Goal: Register for event/course

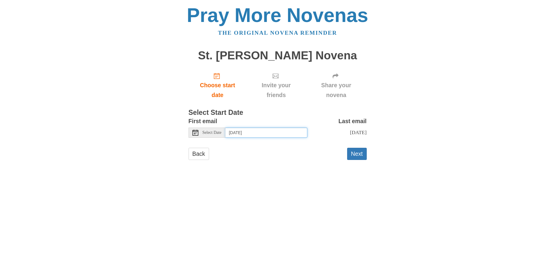
click at [232, 132] on input "Friday, September 26th" at bounding box center [266, 133] width 82 height 10
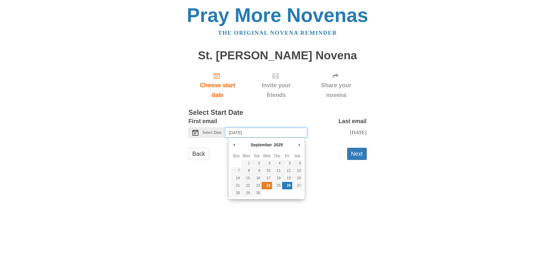
type input "Wednesday, September 24th"
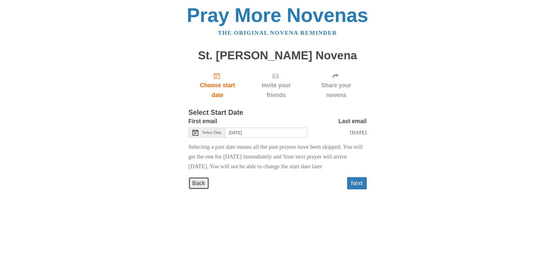
click at [195, 190] on link "Back" at bounding box center [199, 183] width 20 height 12
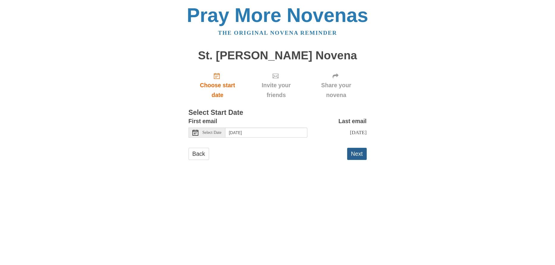
click at [356, 151] on button "Next" at bounding box center [357, 154] width 20 height 12
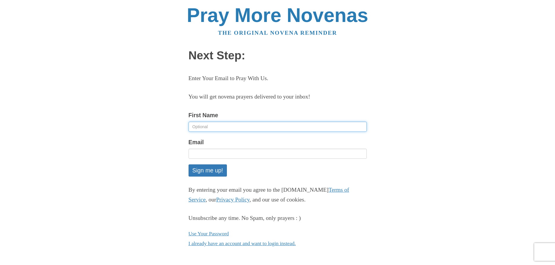
click at [193, 126] on input "First Name" at bounding box center [278, 127] width 178 height 10
type input "Beverly"
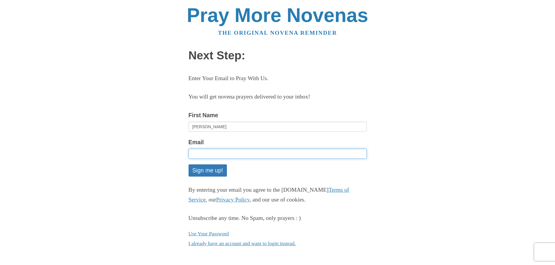
click at [194, 151] on input "Email" at bounding box center [278, 154] width 178 height 10
type input "bevdi35@gmail.com"
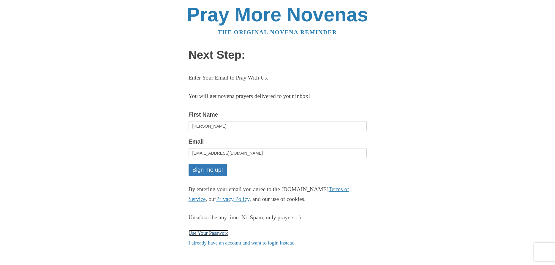
click at [204, 233] on link "Use Your Password" at bounding box center [209, 233] width 40 height 6
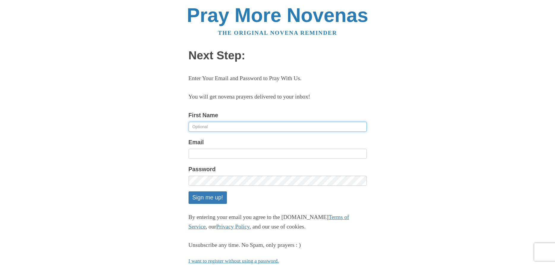
click at [192, 123] on input "First Name" at bounding box center [278, 127] width 178 height 10
type input "Beverly"
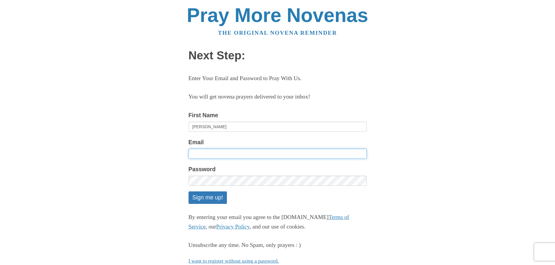
click at [191, 153] on input "Email" at bounding box center [278, 154] width 178 height 10
type input "B"
type input "bevdi35@gmail.com"
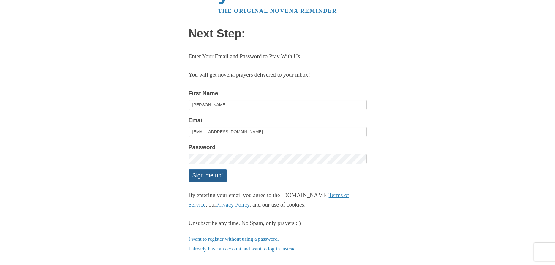
click at [214, 174] on button "Sign me up!" at bounding box center [208, 176] width 38 height 12
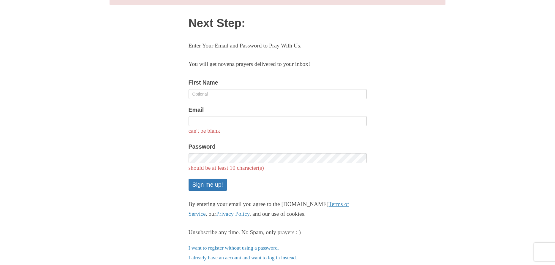
scroll to position [30, 0]
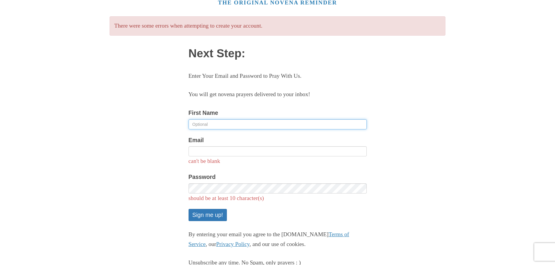
click at [192, 122] on input "First Name" at bounding box center [278, 124] width 178 height 10
type input "Beverly"
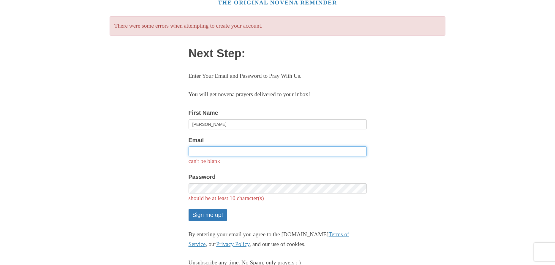
click at [192, 151] on input "Email" at bounding box center [278, 151] width 178 height 10
type input "bevdi35@gmail.com"
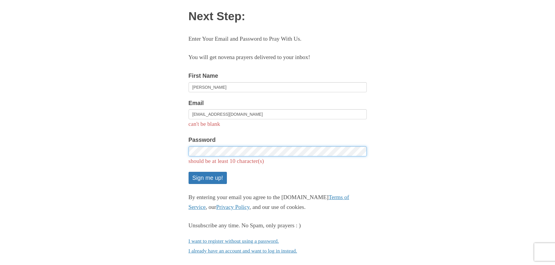
scroll to position [70, 0]
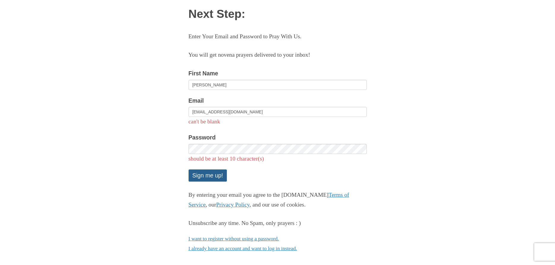
click at [201, 175] on button "Sign me up!" at bounding box center [208, 176] width 38 height 12
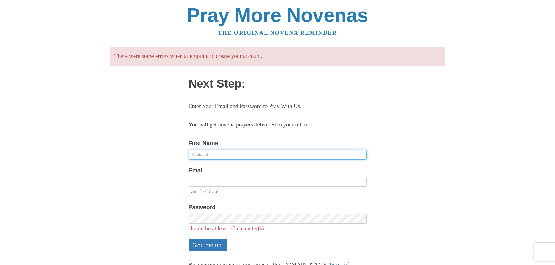
click at [191, 152] on input "First Name" at bounding box center [278, 155] width 178 height 10
type input "[PERSON_NAME]"
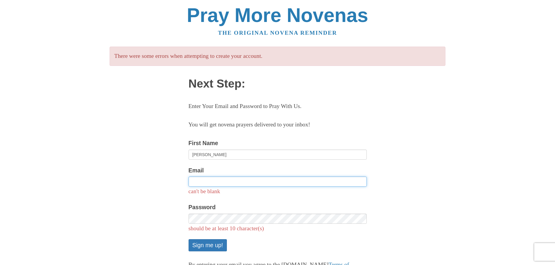
click at [190, 182] on input "Email" at bounding box center [278, 182] width 178 height 10
type input "[EMAIL_ADDRESS][DOMAIN_NAME]"
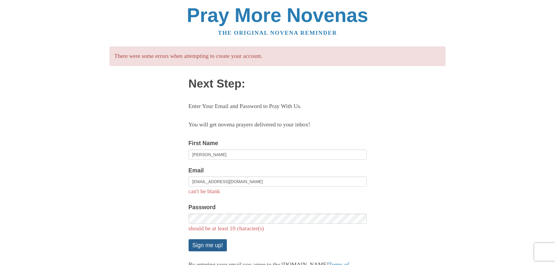
click at [207, 247] on button "Sign me up!" at bounding box center [208, 245] width 38 height 12
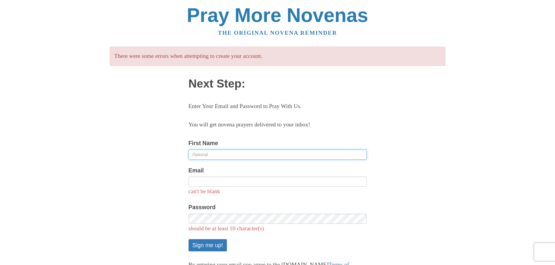
click at [195, 154] on input "First Name" at bounding box center [278, 155] width 178 height 10
drag, startPoint x: 195, startPoint y: 154, endPoint x: 203, endPoint y: 153, distance: 8.4
click at [201, 153] on input "First Name" at bounding box center [278, 155] width 178 height 10
type input "[PERSON_NAME]"
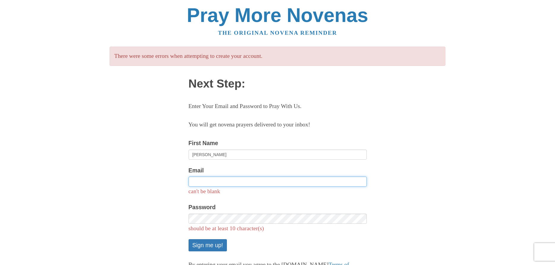
click at [190, 180] on input "Email" at bounding box center [278, 182] width 178 height 10
type input "bevdi35@gmail.com"
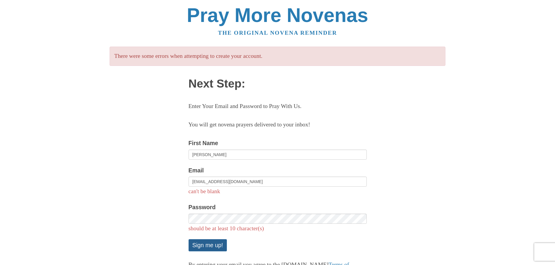
click at [206, 244] on button "Sign me up!" at bounding box center [208, 245] width 38 height 12
click at [216, 245] on button "Sign me up!" at bounding box center [208, 245] width 38 height 12
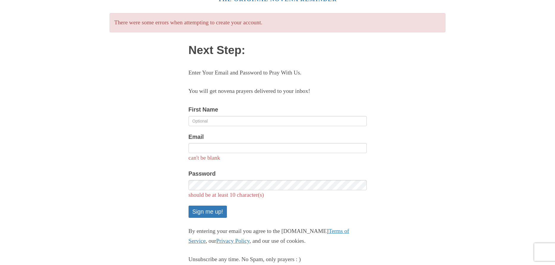
scroll to position [70, 0]
